Goal: Task Accomplishment & Management: Use online tool/utility

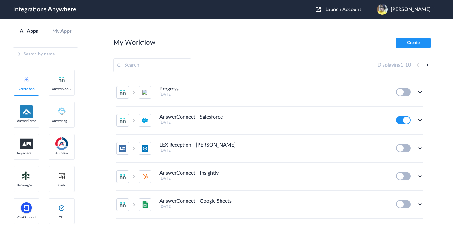
click at [172, 69] on input "text" at bounding box center [152, 65] width 78 height 14
click at [139, 70] on input "text" at bounding box center [152, 65] width 78 height 14
click at [133, 64] on input "text" at bounding box center [152, 65] width 78 height 14
click at [131, 65] on input "text" at bounding box center [152, 65] width 78 height 14
paste input "3362781465"
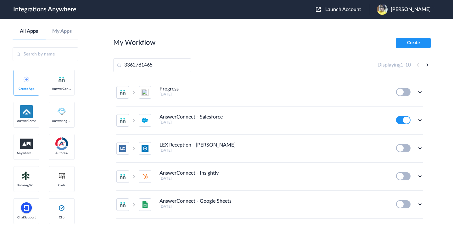
type input "3362781465"
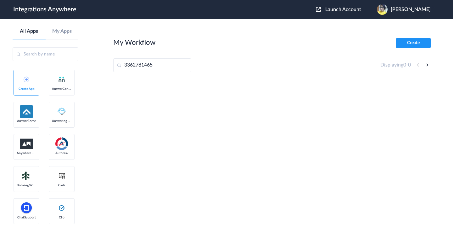
click at [290, 149] on div at bounding box center [272, 125] width 318 height 94
click at [321, 9] on img at bounding box center [318, 9] width 5 height 5
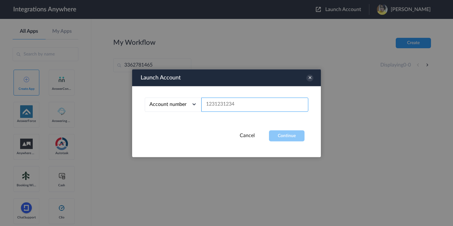
click at [232, 102] on input "text" at bounding box center [254, 104] width 107 height 14
paste input "3362781465"
type input "3362781465"
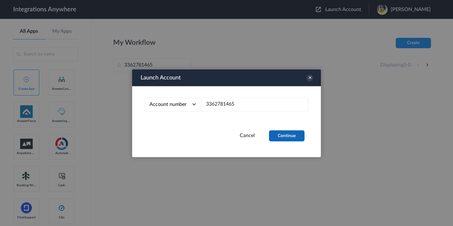
click at [285, 137] on button "Continue" at bounding box center [287, 135] width 36 height 11
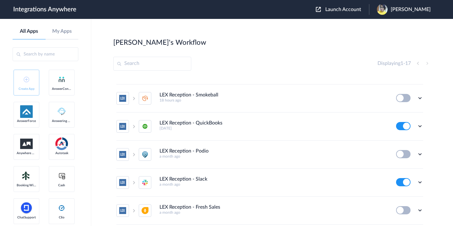
scroll to position [51, 0]
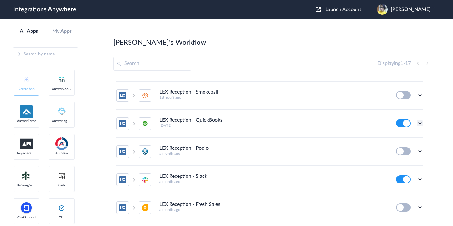
click at [419, 121] on icon at bounding box center [420, 123] width 6 height 6
click at [403, 150] on link "Task history" at bounding box center [402, 149] width 30 height 4
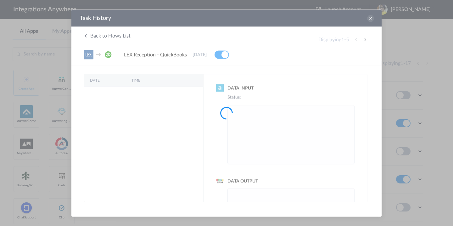
scroll to position [0, 0]
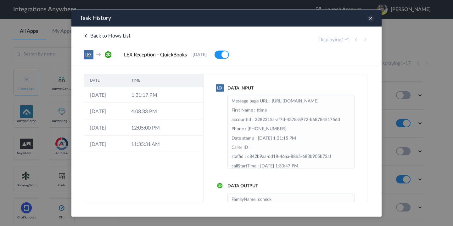
click at [369, 20] on icon at bounding box center [370, 18] width 7 height 7
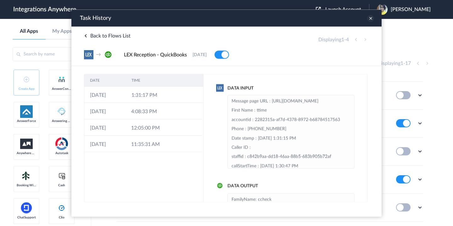
click at [370, 18] on icon at bounding box center [370, 18] width 7 height 7
click at [370, 17] on icon at bounding box center [370, 18] width 7 height 7
click at [370, 20] on icon at bounding box center [370, 18] width 7 height 7
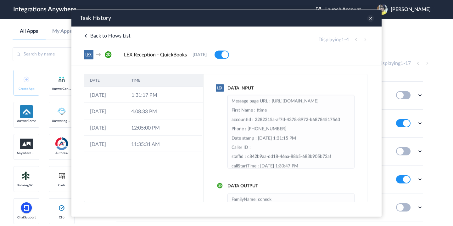
click at [370, 20] on icon at bounding box center [370, 18] width 7 height 7
click at [411, 40] on div "Rajee's Workflow Create" at bounding box center [272, 42] width 318 height 9
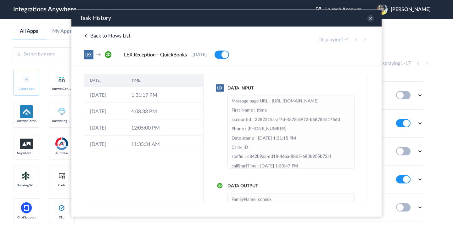
click at [411, 40] on div "Rajee's Workflow Create" at bounding box center [272, 42] width 318 height 9
click at [372, 17] on icon at bounding box center [370, 18] width 7 height 7
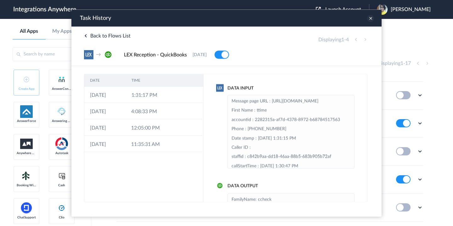
click at [372, 17] on icon at bounding box center [370, 18] width 7 height 7
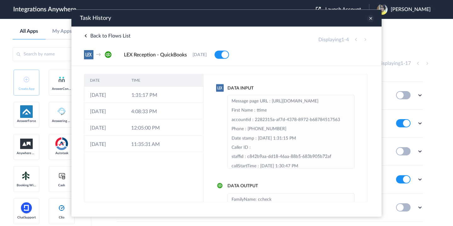
click at [372, 17] on icon at bounding box center [370, 18] width 7 height 7
click at [370, 18] on icon at bounding box center [370, 18] width 7 height 7
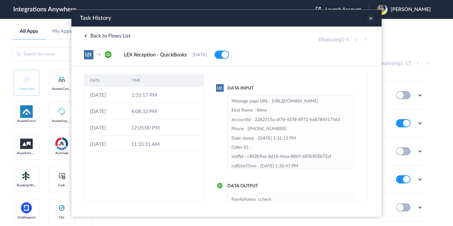
click at [370, 18] on icon at bounding box center [370, 18] width 7 height 7
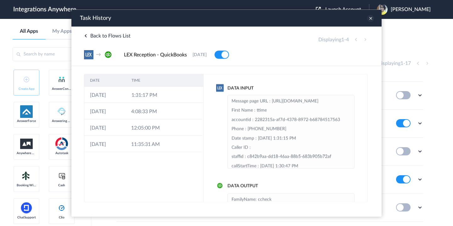
click at [370, 18] on icon at bounding box center [370, 18] width 7 height 7
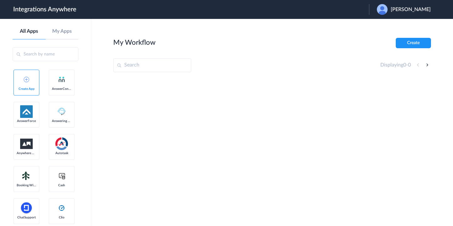
click at [388, 9] on img at bounding box center [382, 9] width 11 height 11
click at [387, 25] on link "Logout" at bounding box center [380, 25] width 13 height 4
click at [414, 13] on div "[PERSON_NAME]" at bounding box center [407, 9] width 60 height 11
click at [387, 24] on link "Logout" at bounding box center [380, 25] width 13 height 4
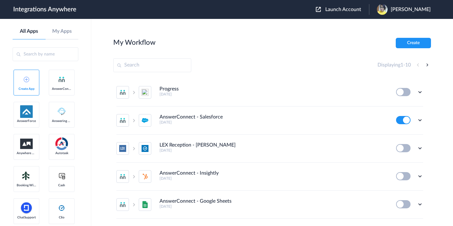
click at [326, 10] on button "Launch Account" at bounding box center [342, 10] width 53 height 6
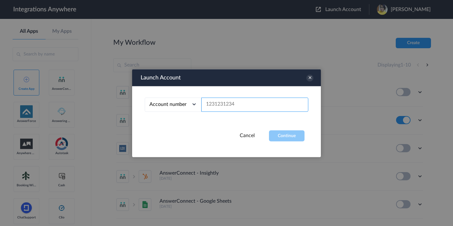
click at [237, 102] on input "text" at bounding box center [254, 104] width 107 height 14
paste input "3362781465"
type input "3362781465"
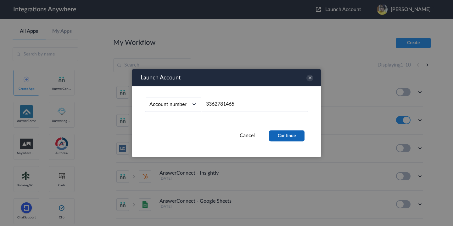
click at [276, 133] on button "Continue" at bounding box center [287, 135] width 36 height 11
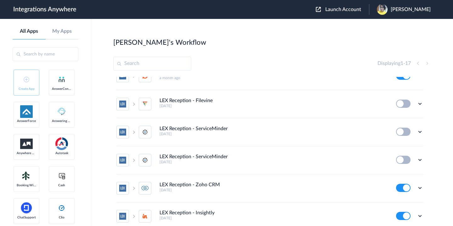
scroll to position [270, 0]
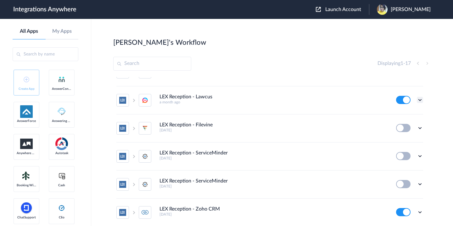
click at [422, 99] on icon at bounding box center [420, 100] width 6 height 6
click at [403, 125] on link "Task history" at bounding box center [402, 126] width 30 height 4
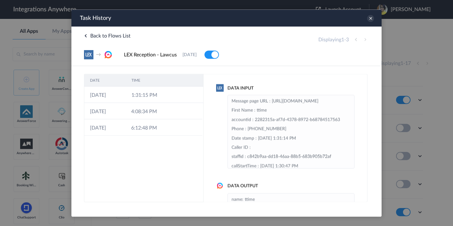
scroll to position [87, 0]
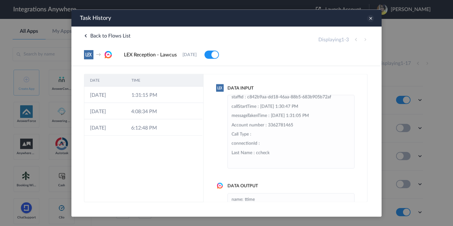
click at [371, 20] on icon at bounding box center [370, 18] width 7 height 7
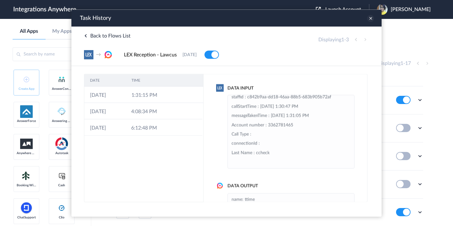
click at [371, 20] on icon at bounding box center [370, 18] width 7 height 7
click at [371, 18] on icon at bounding box center [370, 18] width 7 height 7
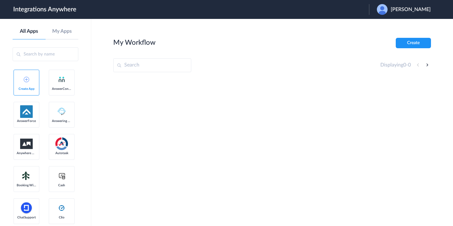
click at [388, 10] on img at bounding box center [382, 9] width 11 height 11
click at [387, 24] on link "Logout" at bounding box center [380, 25] width 13 height 4
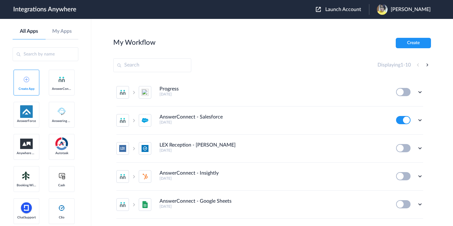
click at [321, 11] on img at bounding box center [318, 9] width 5 height 5
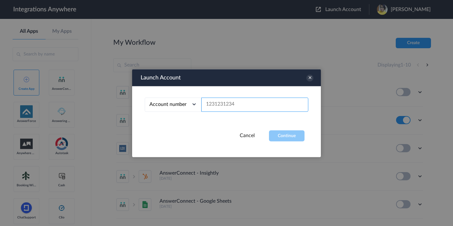
click at [238, 102] on input "text" at bounding box center [254, 104] width 107 height 14
paste input "9107010915"
type input "9107010915"
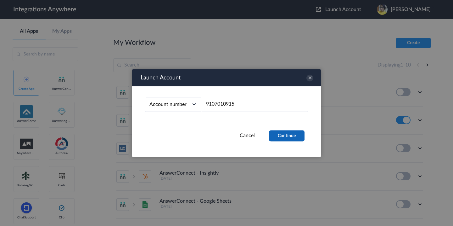
click at [280, 135] on button "Continue" at bounding box center [287, 135] width 36 height 11
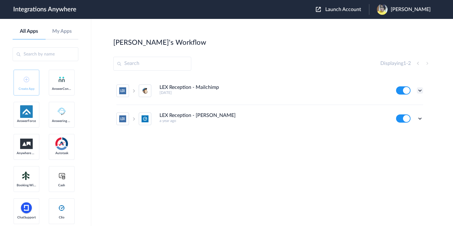
click at [419, 88] on icon at bounding box center [420, 90] width 6 height 6
click at [398, 115] on link "Task history" at bounding box center [402, 116] width 30 height 4
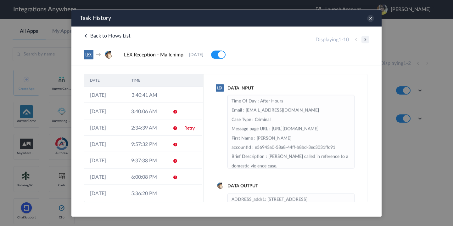
click at [365, 41] on button at bounding box center [365, 40] width 8 height 8
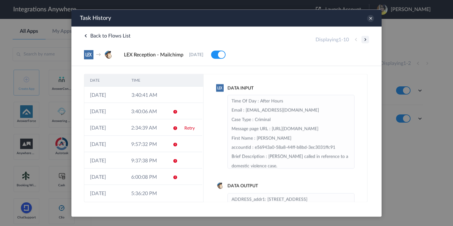
click at [365, 41] on button at bounding box center [365, 40] width 8 height 8
click at [371, 20] on icon at bounding box center [370, 18] width 7 height 7
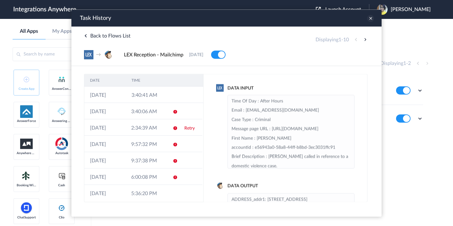
click at [371, 20] on icon at bounding box center [370, 18] width 7 height 7
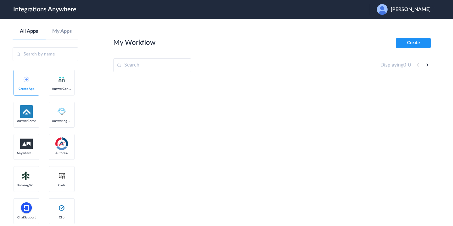
click at [377, 14] on img at bounding box center [382, 9] width 11 height 11
click at [375, 27] on link "Logout" at bounding box center [380, 25] width 13 height 4
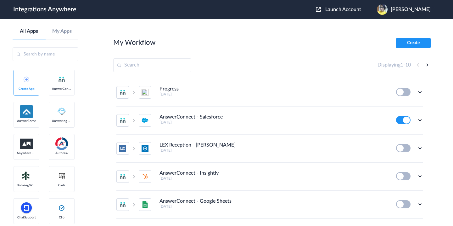
click at [321, 10] on img at bounding box center [318, 9] width 5 height 5
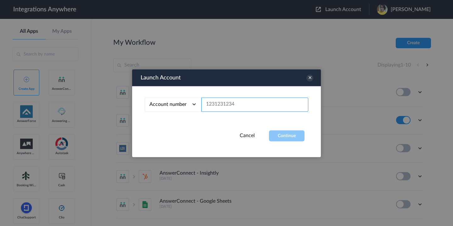
click at [234, 105] on input "text" at bounding box center [254, 104] width 107 height 14
paste input "8775501868"
type input "8775501868"
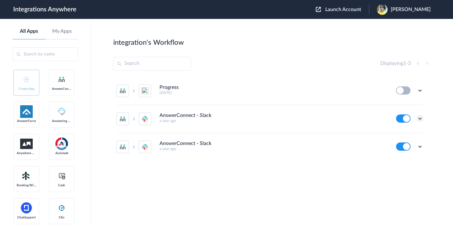
click at [418, 117] on icon at bounding box center [420, 118] width 6 height 6
click at [399, 142] on link "Task history" at bounding box center [402, 144] width 30 height 4
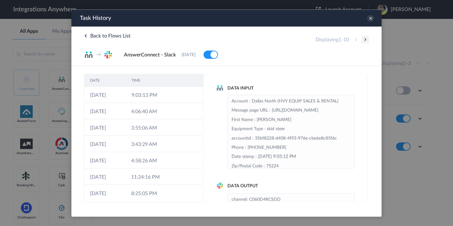
click at [366, 40] on button at bounding box center [365, 40] width 8 height 8
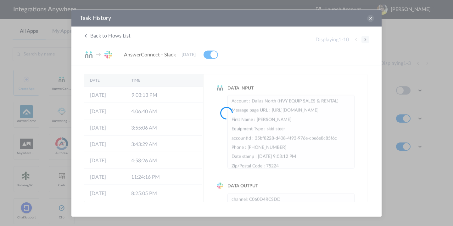
click at [366, 40] on div at bounding box center [226, 113] width 453 height 226
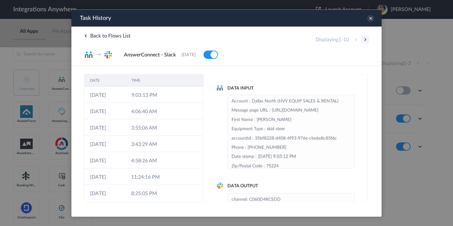
click at [365, 40] on button at bounding box center [365, 40] width 8 height 8
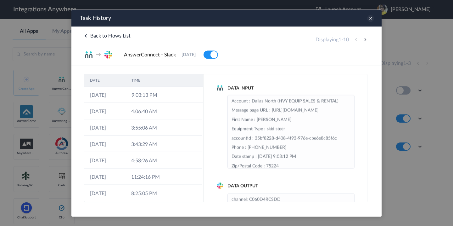
click at [371, 20] on icon at bounding box center [370, 18] width 7 height 7
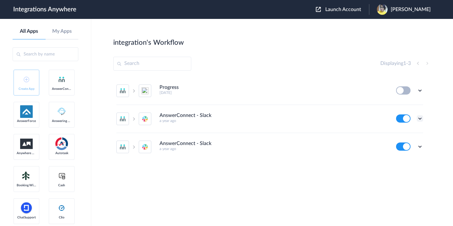
click at [419, 117] on icon at bounding box center [420, 118] width 6 height 6
click at [419, 118] on icon at bounding box center [420, 118] width 6 height 6
click at [406, 145] on link "Task history" at bounding box center [402, 144] width 30 height 4
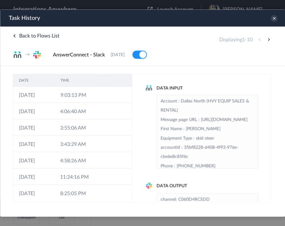
scroll to position [25, 0]
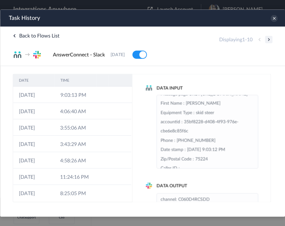
click at [268, 38] on button at bounding box center [269, 40] width 8 height 8
